Goal: Transaction & Acquisition: Subscribe to service/newsletter

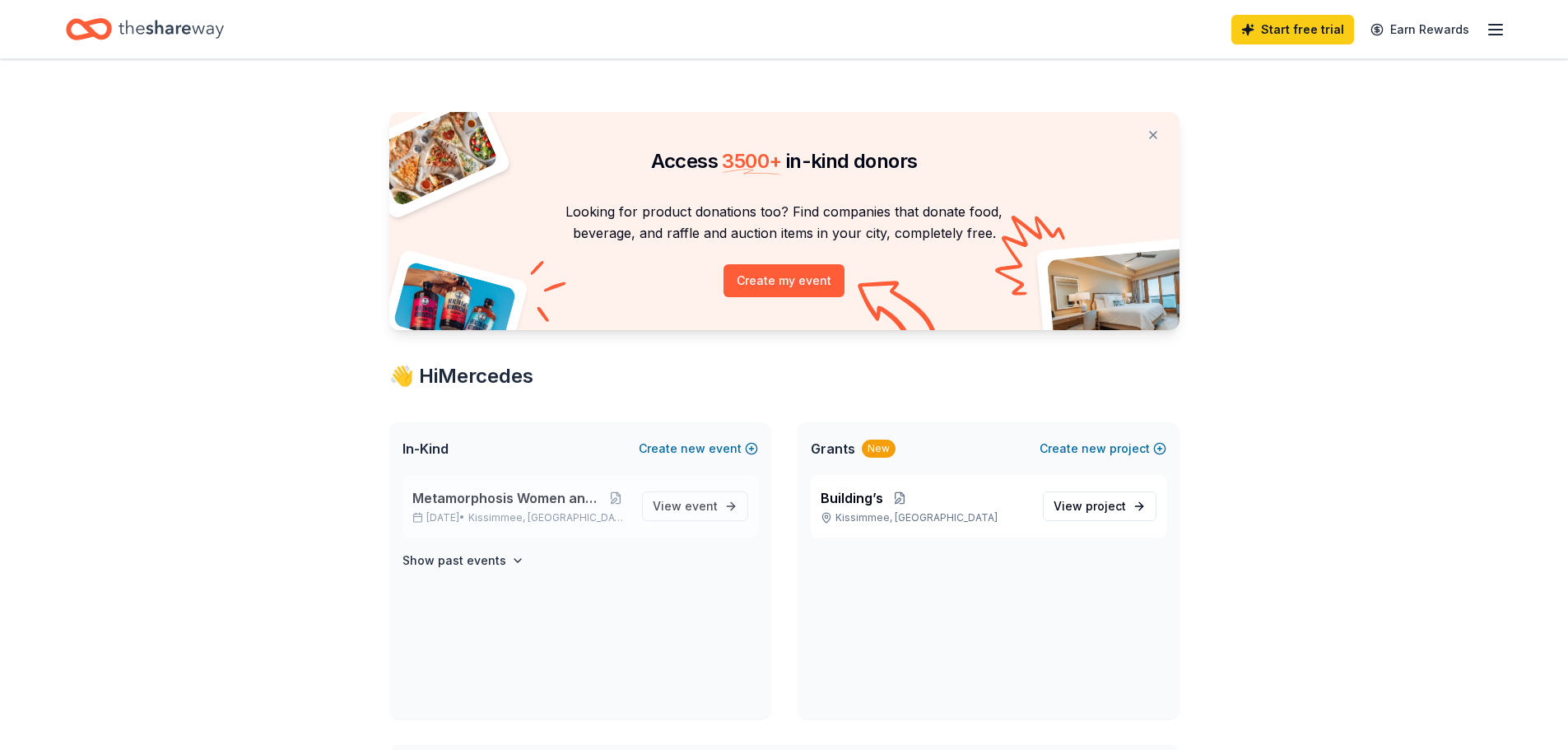
click at [549, 502] on span "Metamorphosis Women and children" at bounding box center [507, 498] width 190 height 20
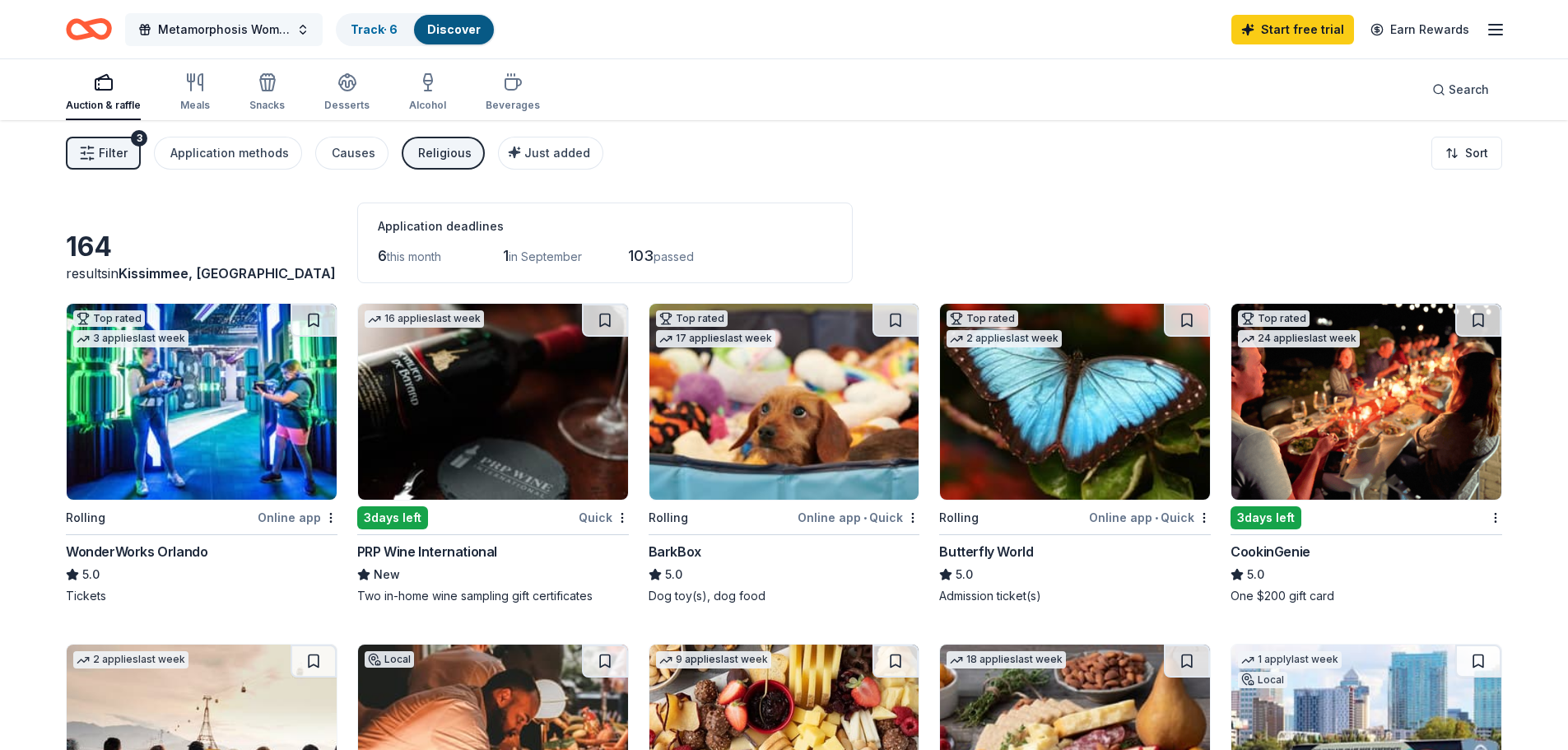
click at [247, 33] on span "Metamorphosis Women and children" at bounding box center [224, 30] width 131 height 20
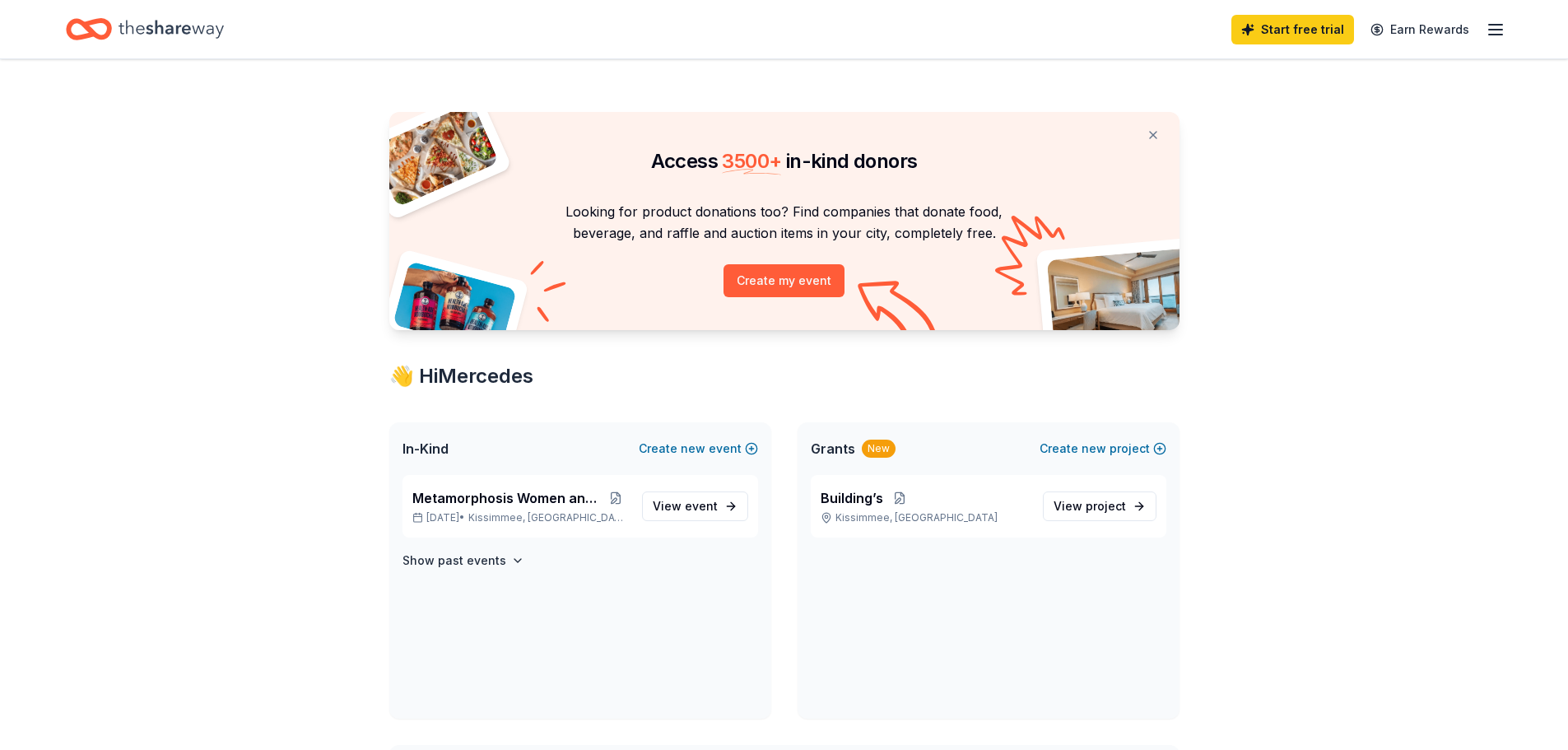
click at [838, 447] on span "Grants" at bounding box center [832, 449] width 44 height 20
click at [884, 440] on div "New" at bounding box center [879, 449] width 34 height 18
click at [584, 501] on span "Metamorphosis Women and children" at bounding box center [507, 498] width 190 height 20
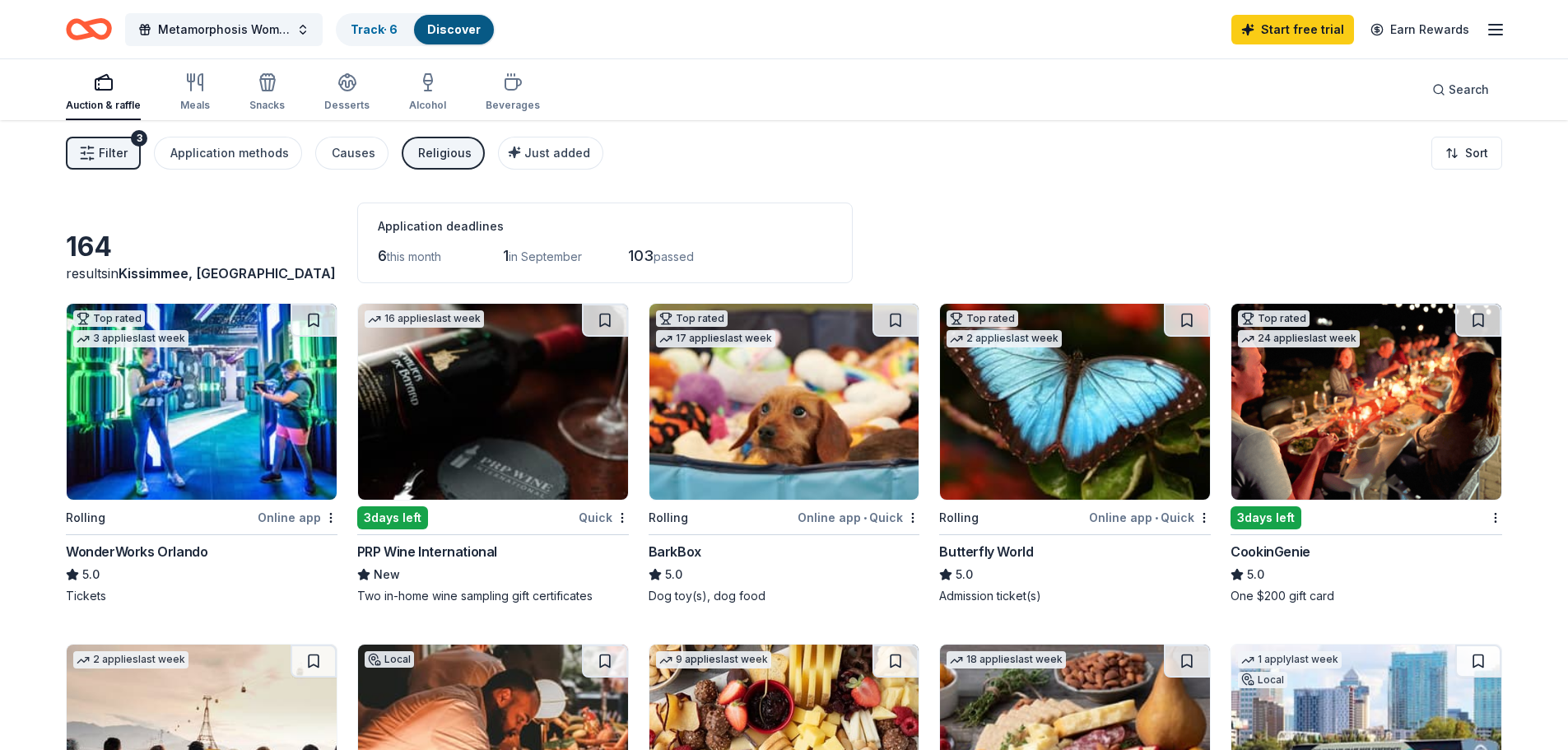
click at [85, 94] on div "Auction & raffle" at bounding box center [103, 93] width 75 height 40
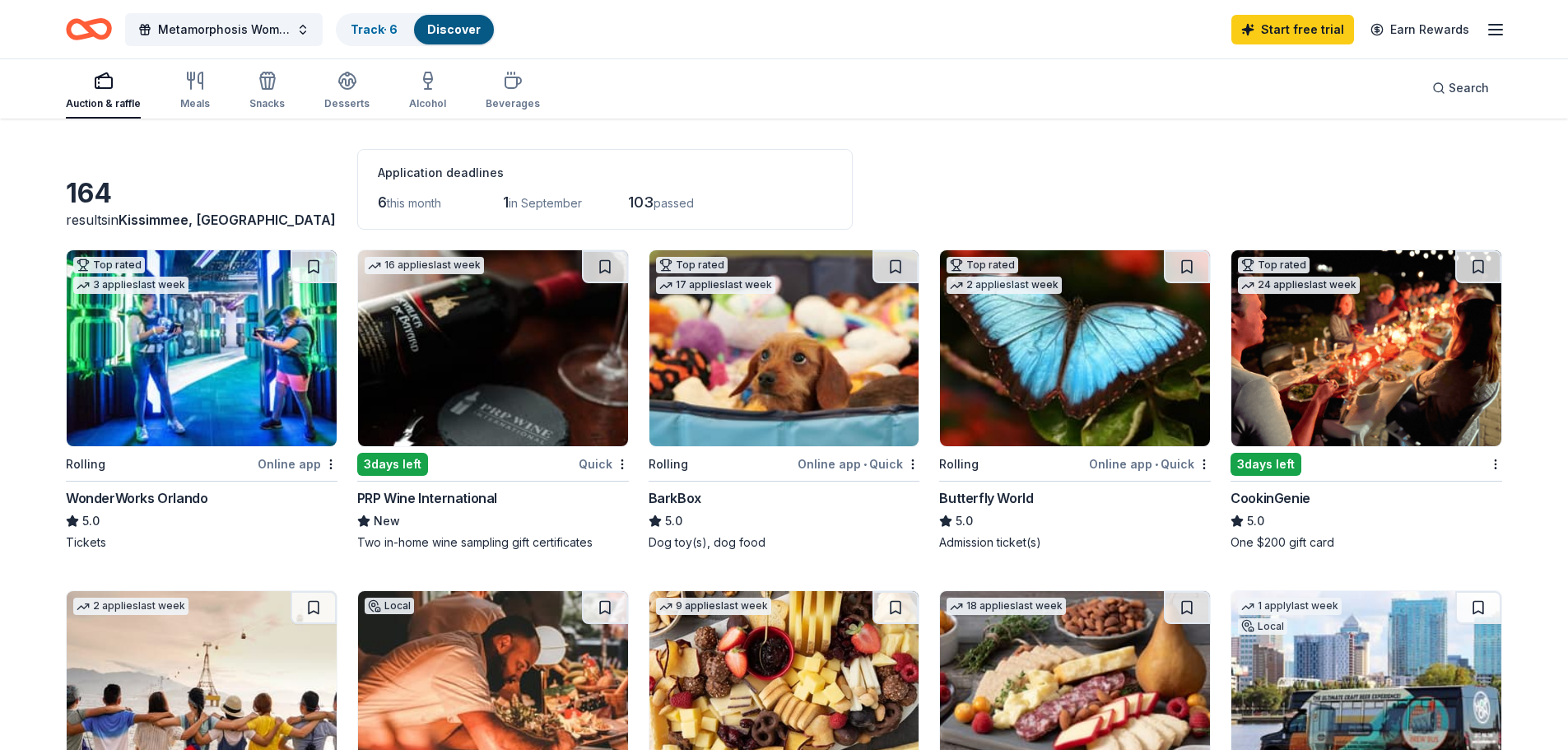
scroll to position [83, 0]
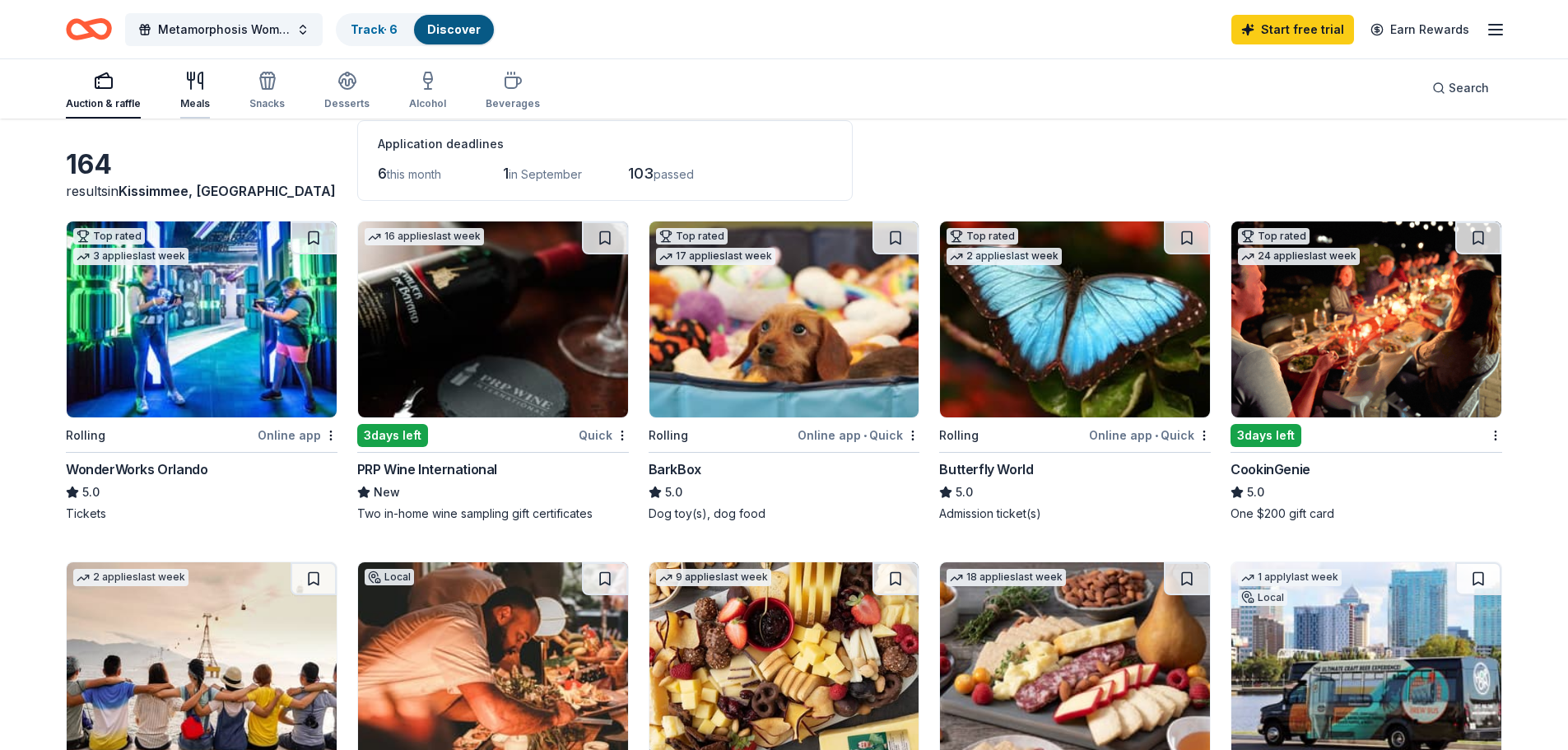
click at [196, 73] on icon "button" at bounding box center [195, 81] width 20 height 20
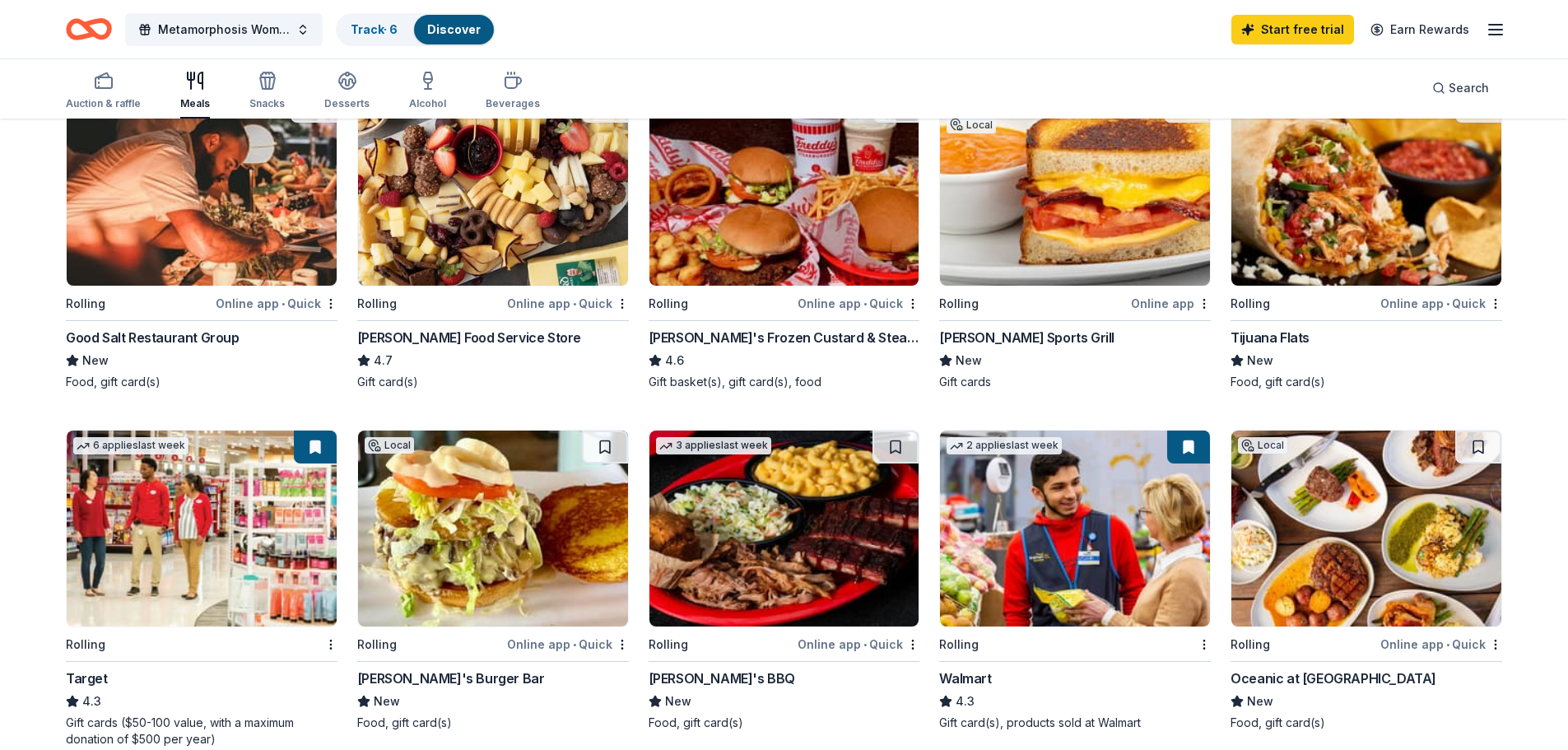
scroll to position [247, 0]
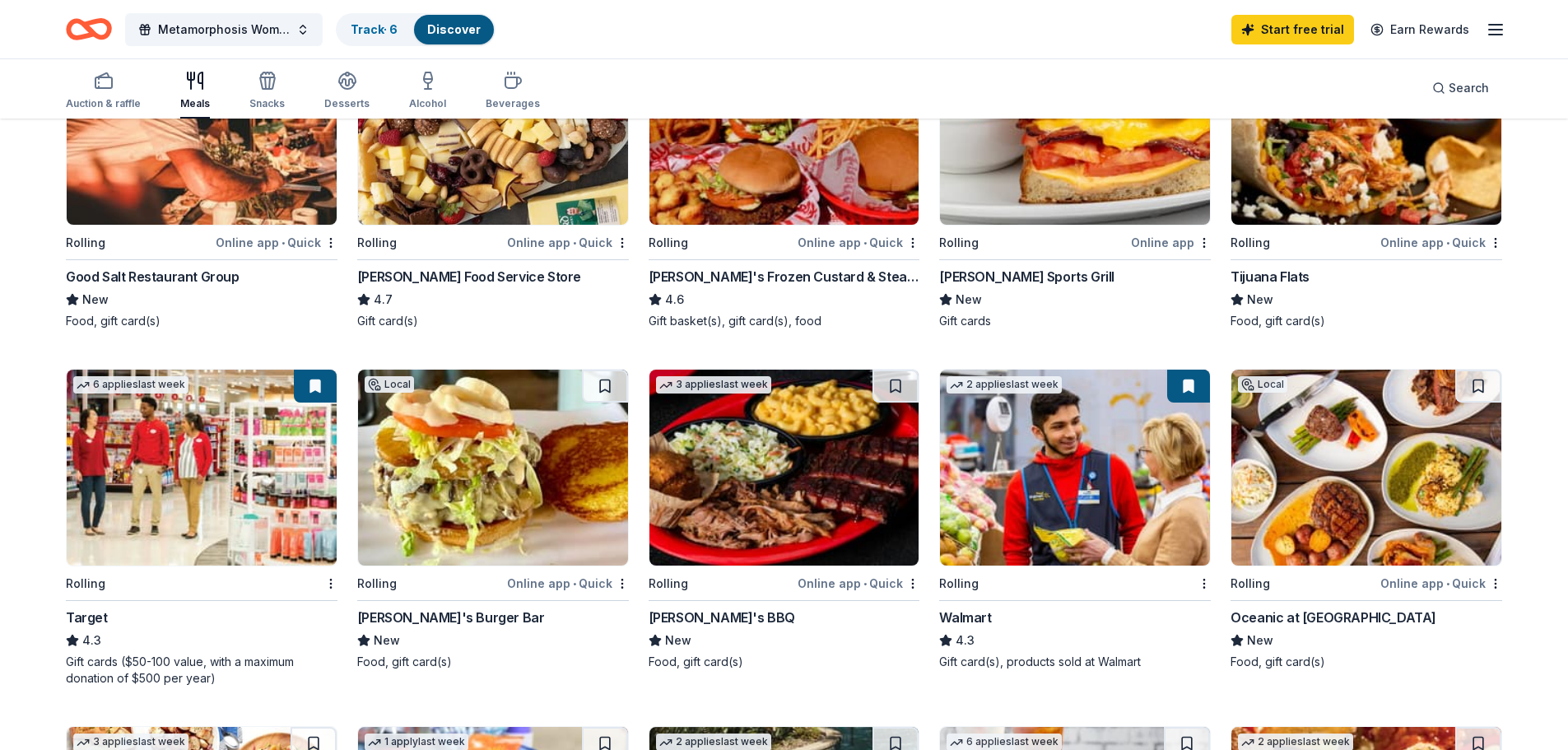
click at [1004, 538] on img at bounding box center [1075, 468] width 270 height 196
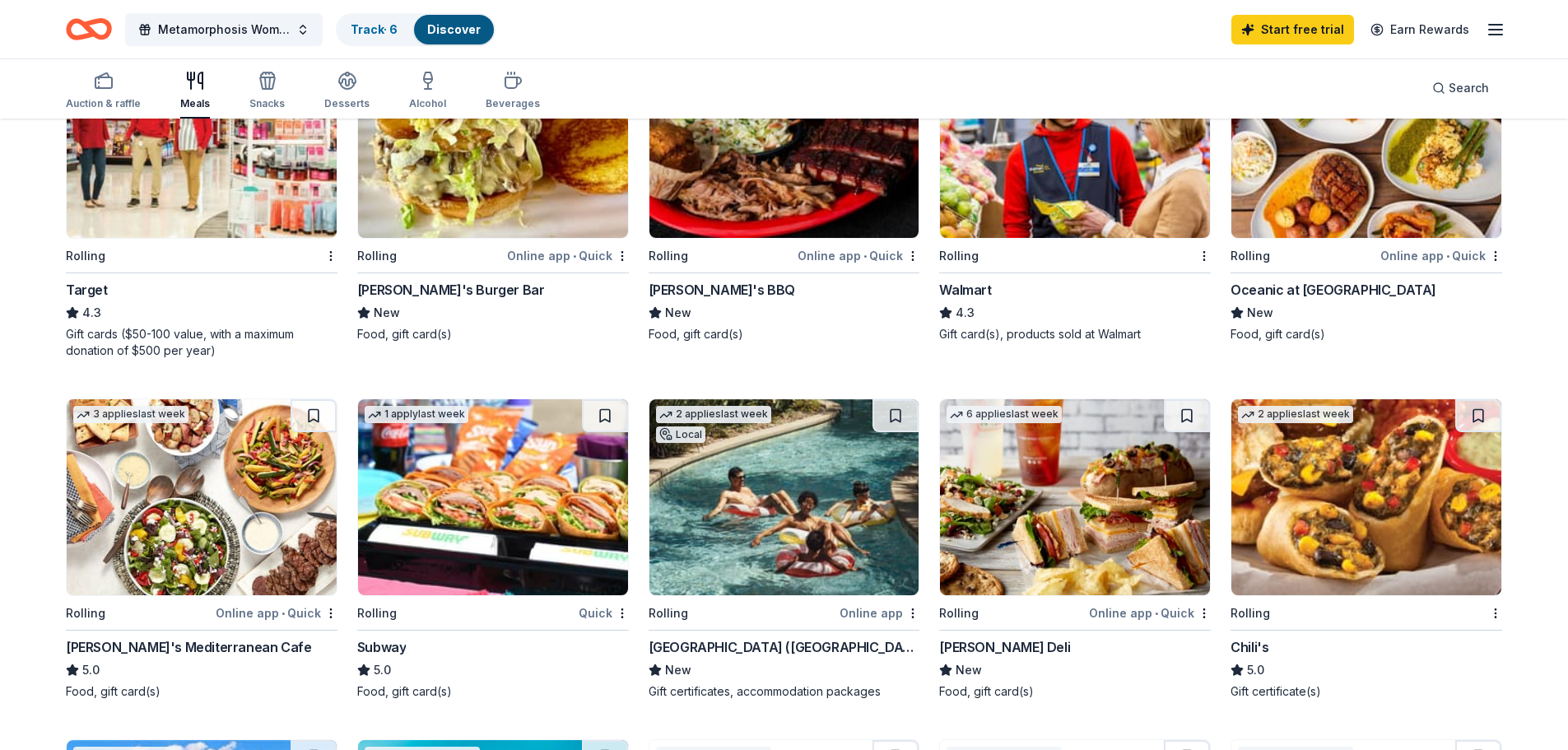
scroll to position [576, 0]
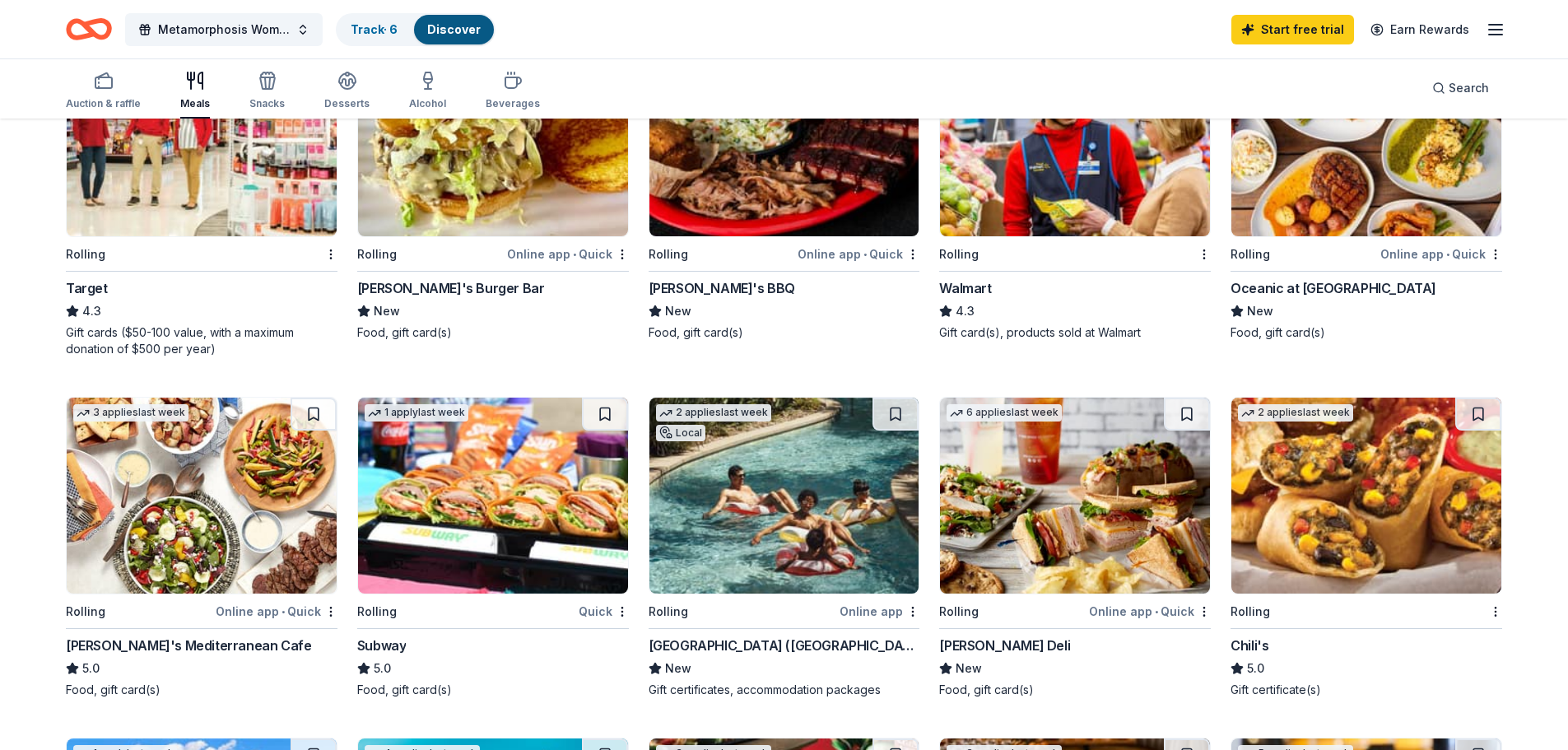
click at [949, 312] on icon at bounding box center [946, 311] width 11 height 11
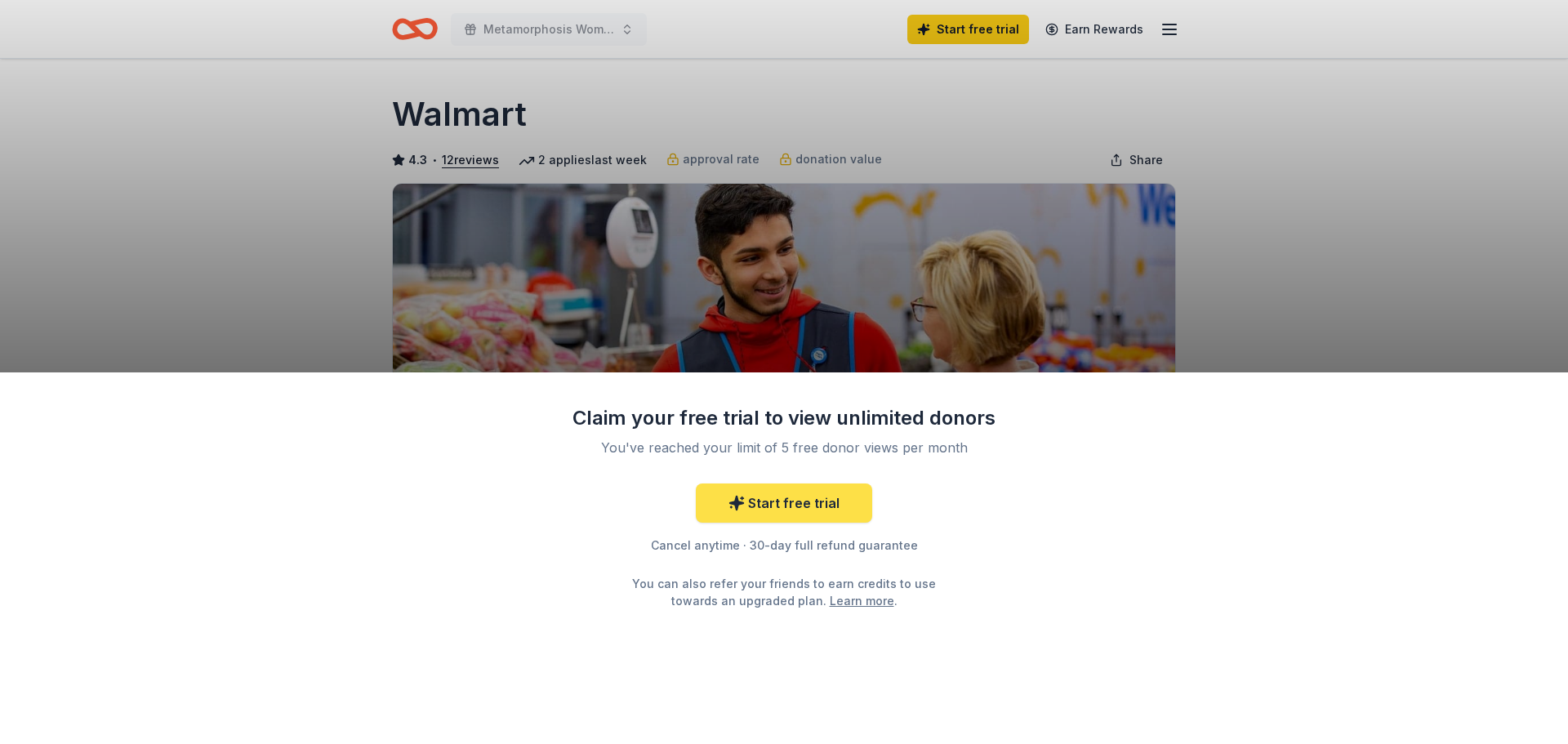
click at [817, 503] on link "Start free trial" at bounding box center [784, 503] width 177 height 39
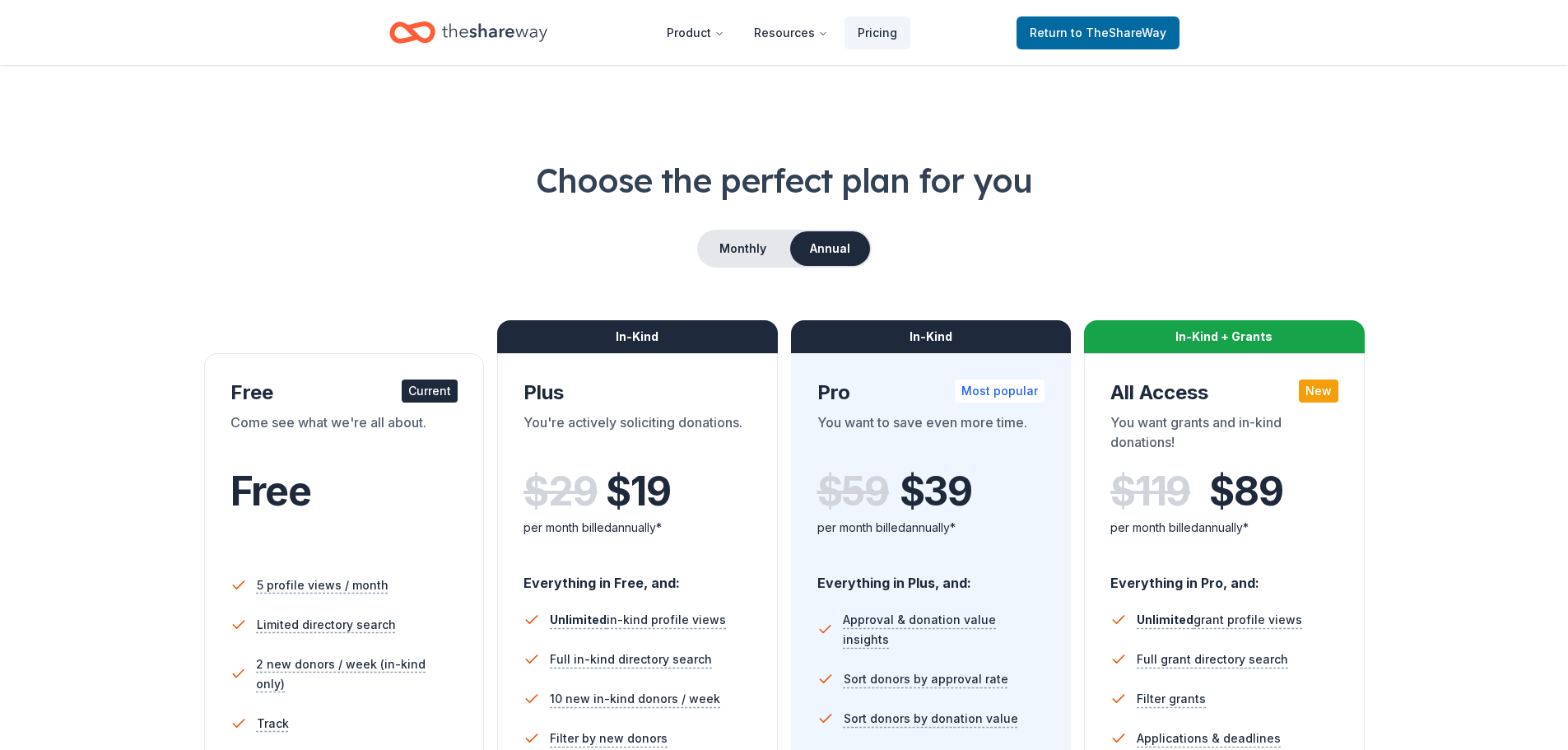
click at [347, 405] on div "Free Current" at bounding box center [345, 392] width 228 height 26
click at [1083, 38] on span "to TheShareWay" at bounding box center [1119, 32] width 95 height 14
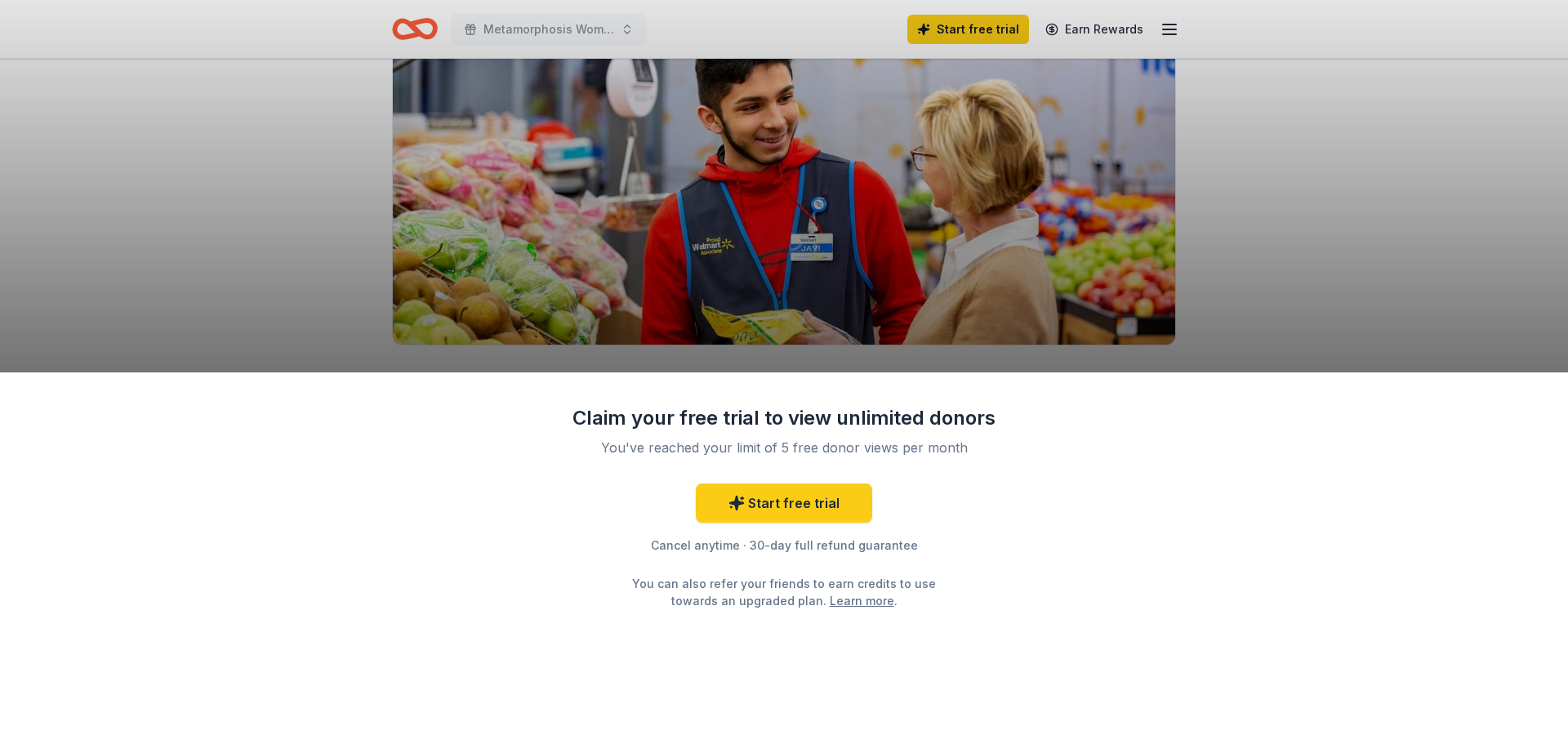
scroll to position [163, 0]
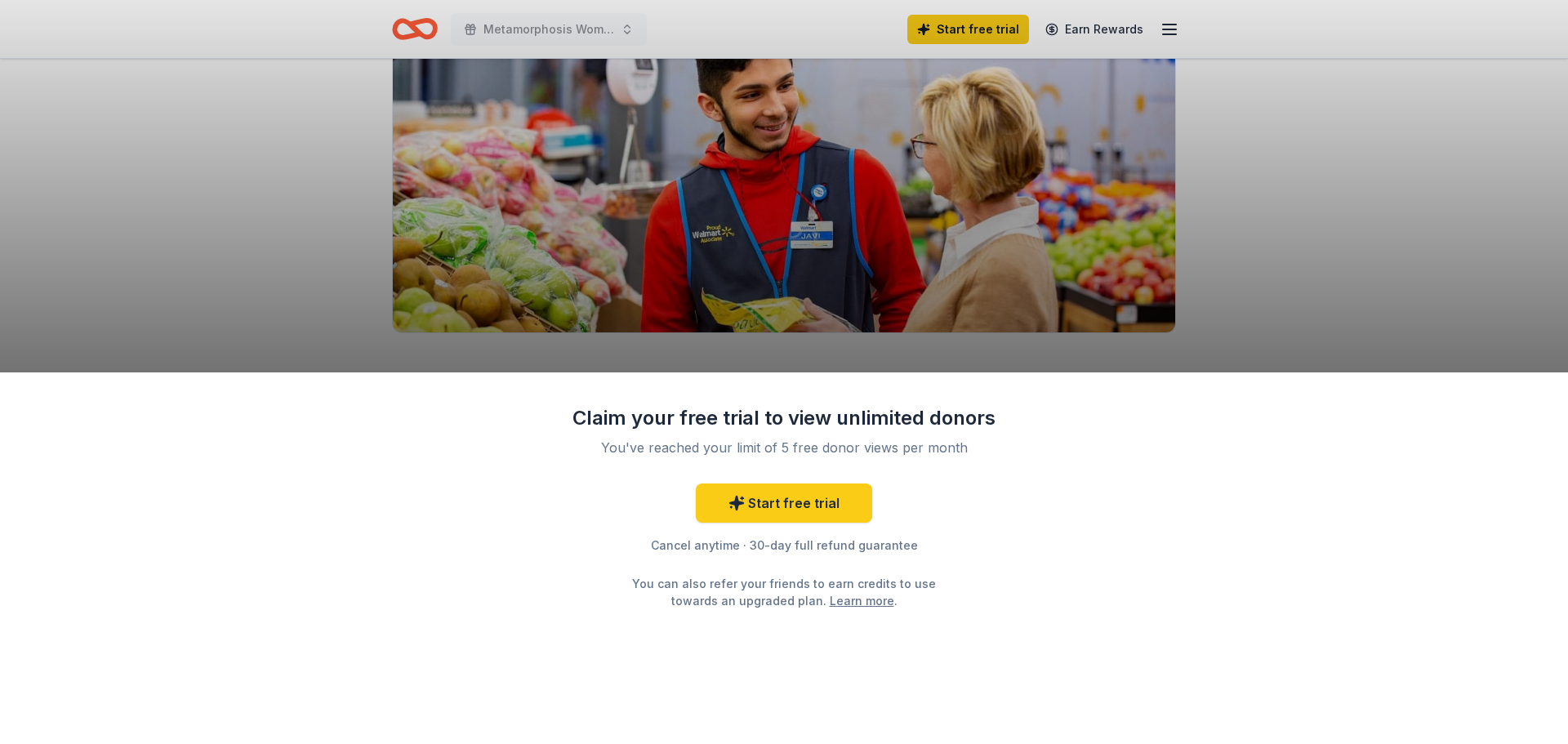
click at [1151, 264] on div "Claim your free trial to view unlimited donors You've reached your limit of 5 f…" at bounding box center [784, 372] width 1568 height 744
click at [817, 518] on link "Start free trial" at bounding box center [784, 503] width 177 height 39
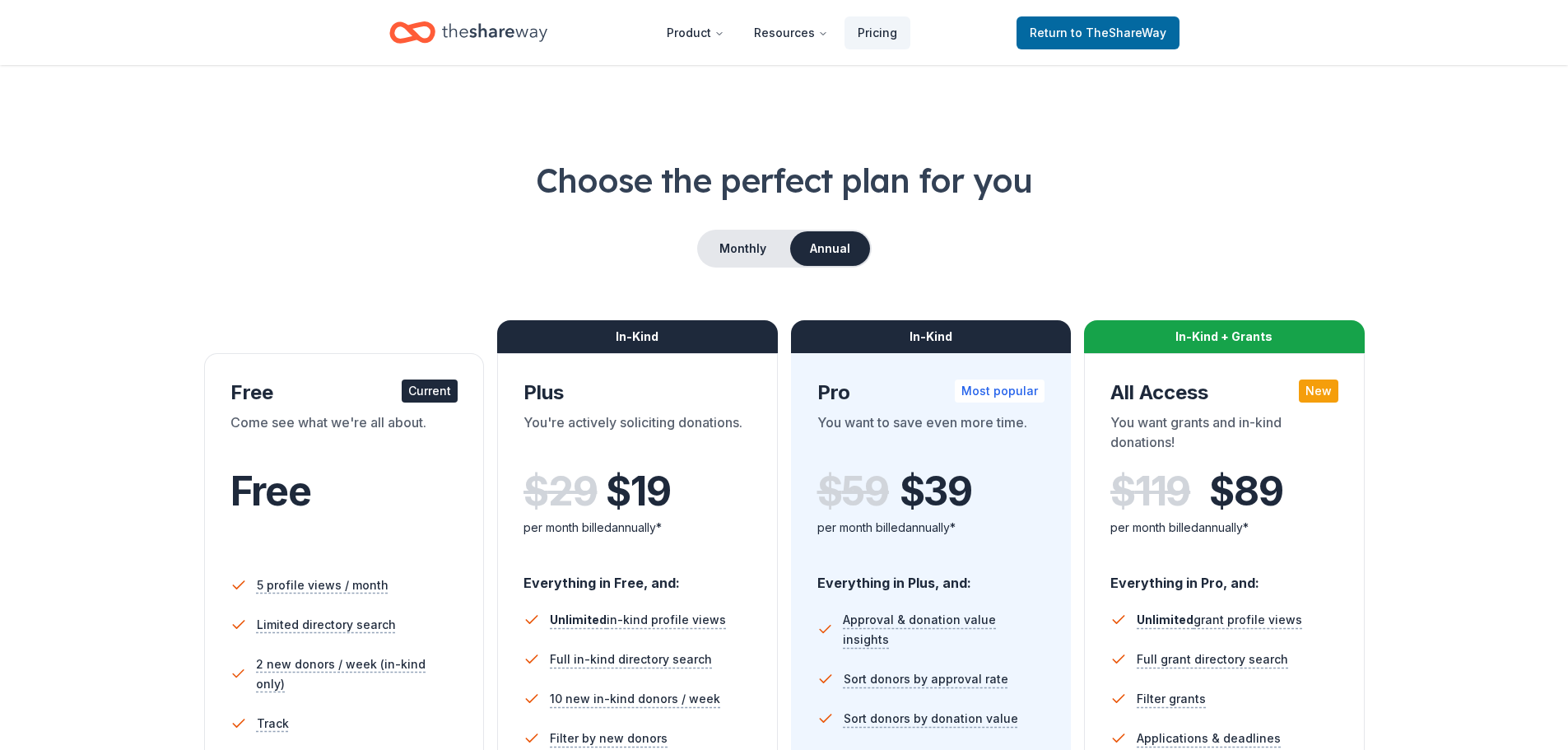
click at [1134, 325] on div "In-Kind + Grants" at bounding box center [1224, 336] width 281 height 33
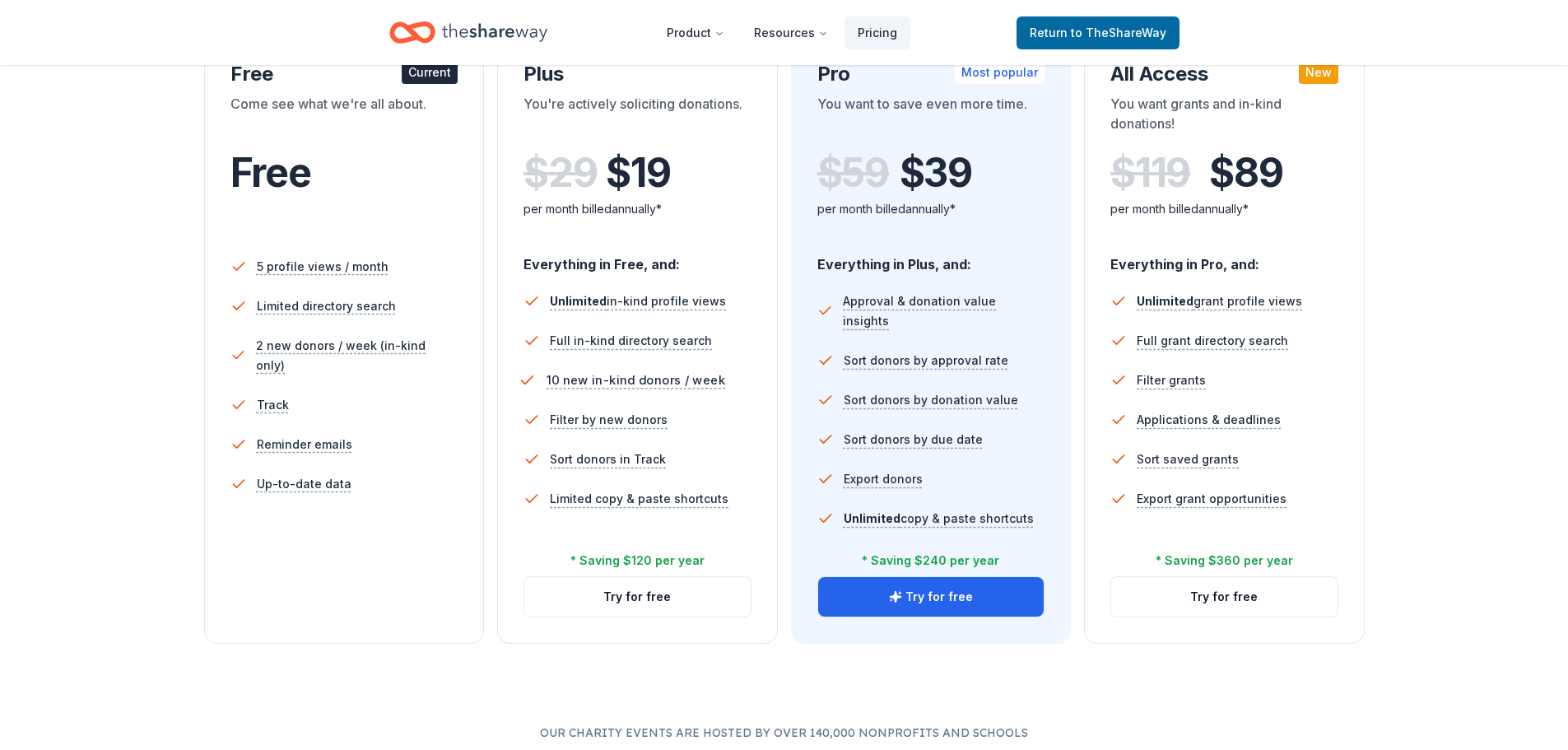
scroll to position [329, 0]
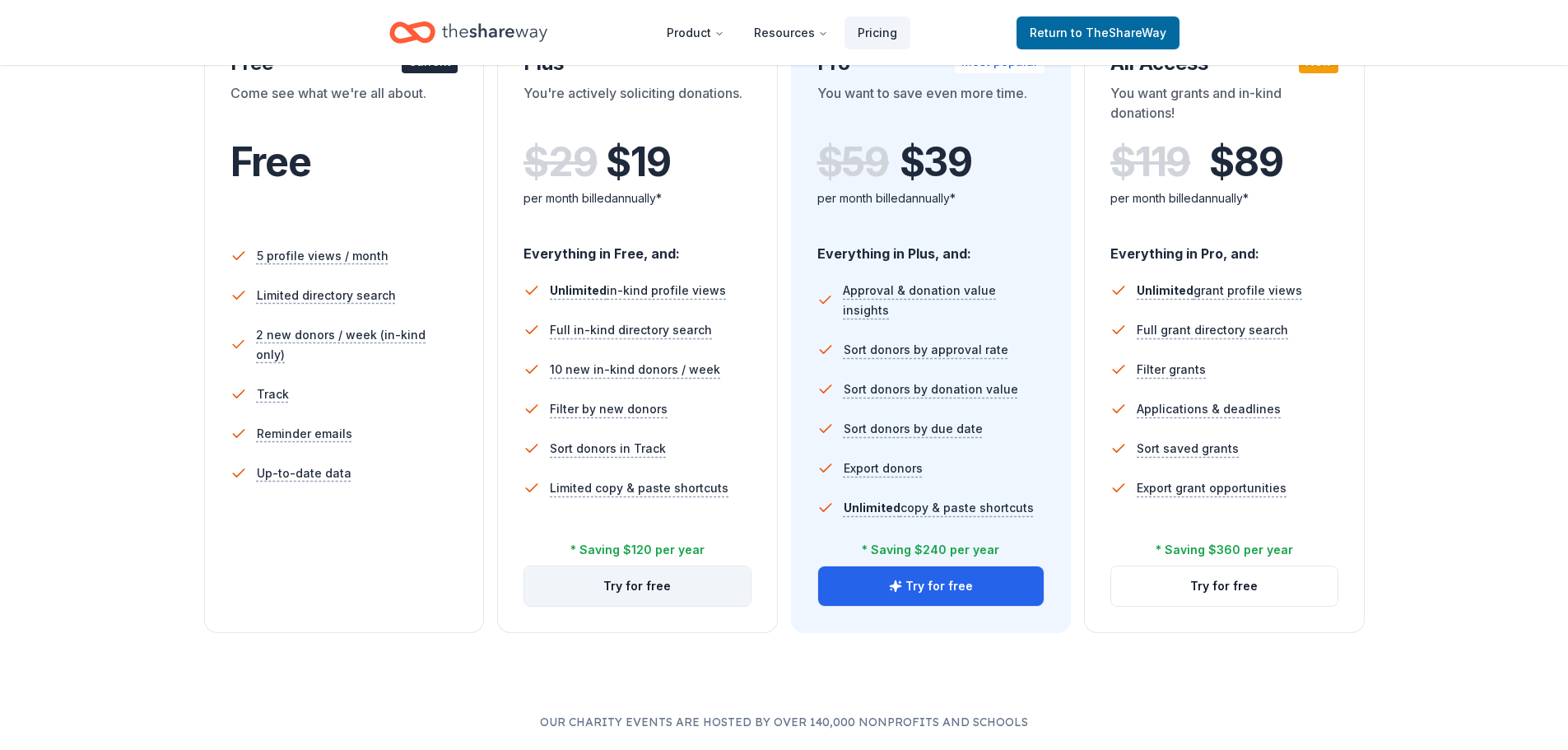
click at [631, 585] on button "Try for free" at bounding box center [638, 586] width 227 height 40
click at [881, 564] on div "In-Kind Pro Most popular You want to save even more time. $ 59 $ 39 per month b…" at bounding box center [932, 328] width 281 height 609
